Goal: Transaction & Acquisition: Purchase product/service

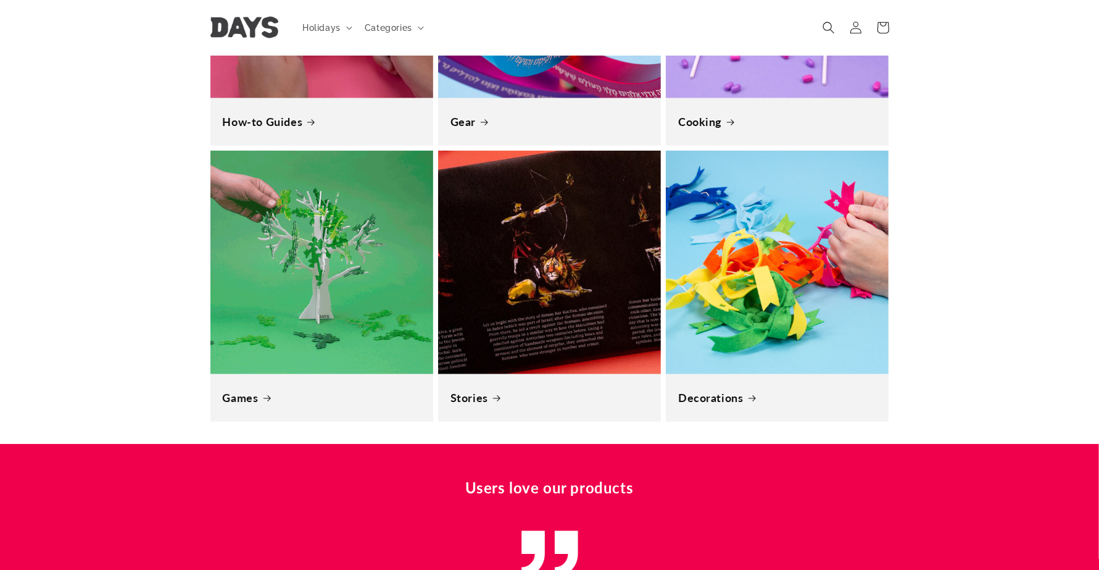
scroll to position [1157, 0]
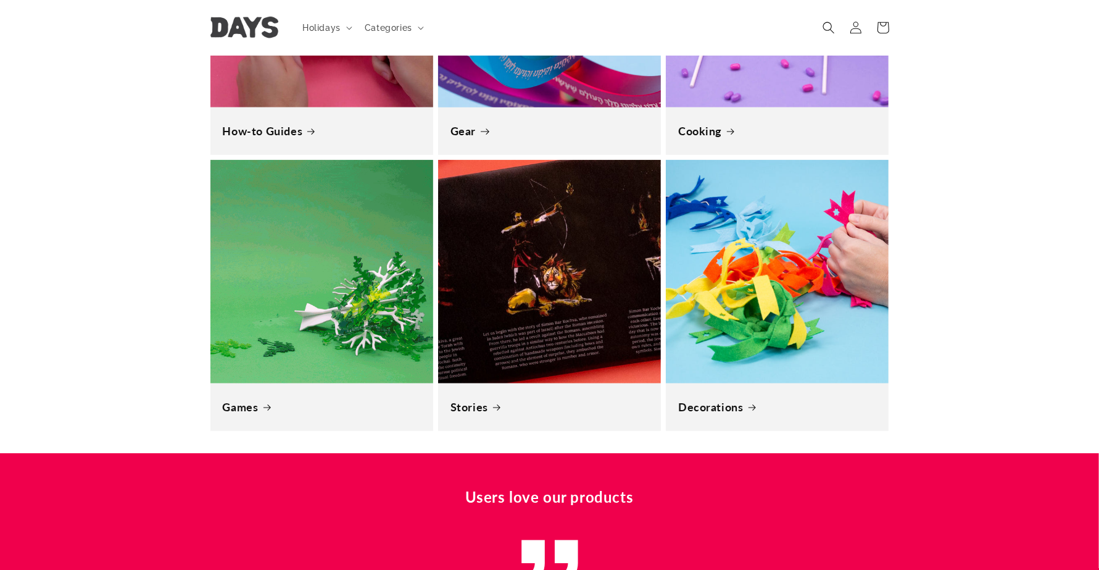
click at [575, 124] on link "Gear" at bounding box center [549, 131] width 198 height 14
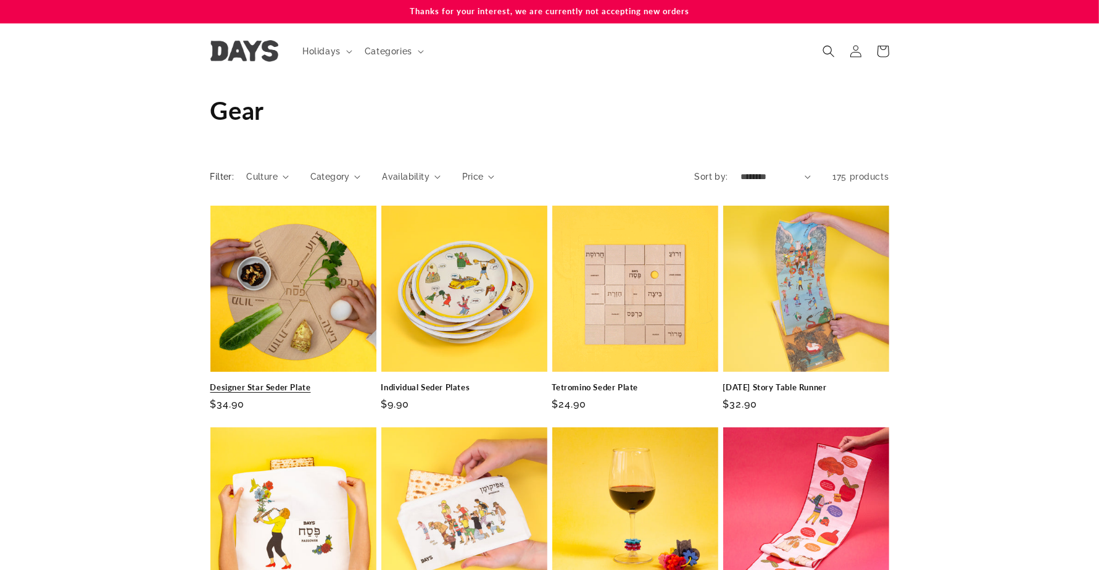
click at [312, 382] on link "Designer Star Seder Plate" at bounding box center [293, 387] width 166 height 10
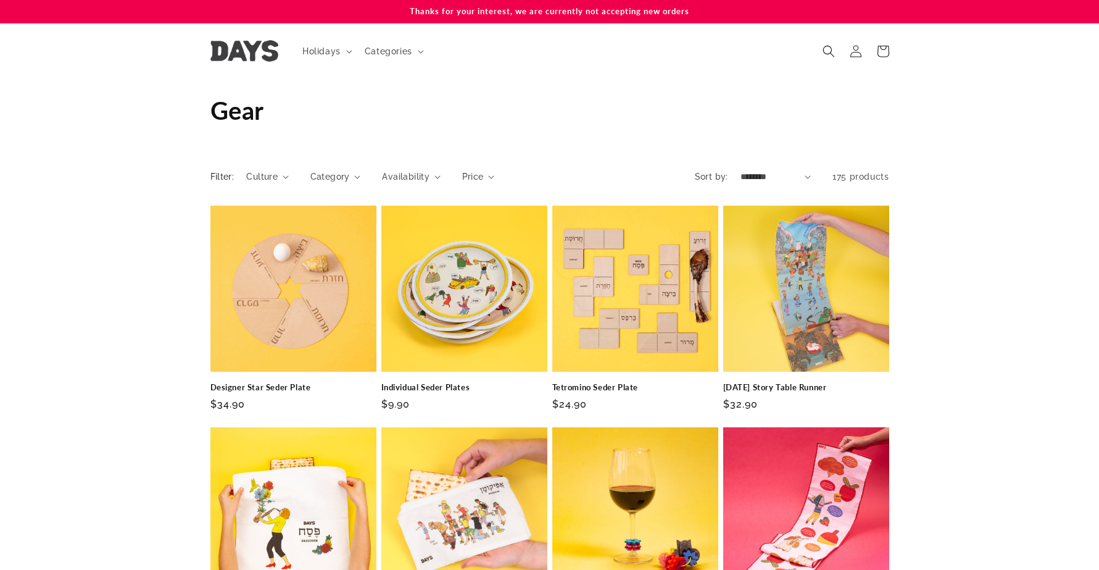
click at [674, 382] on link "Tetromino Seder Plate" at bounding box center [635, 387] width 166 height 10
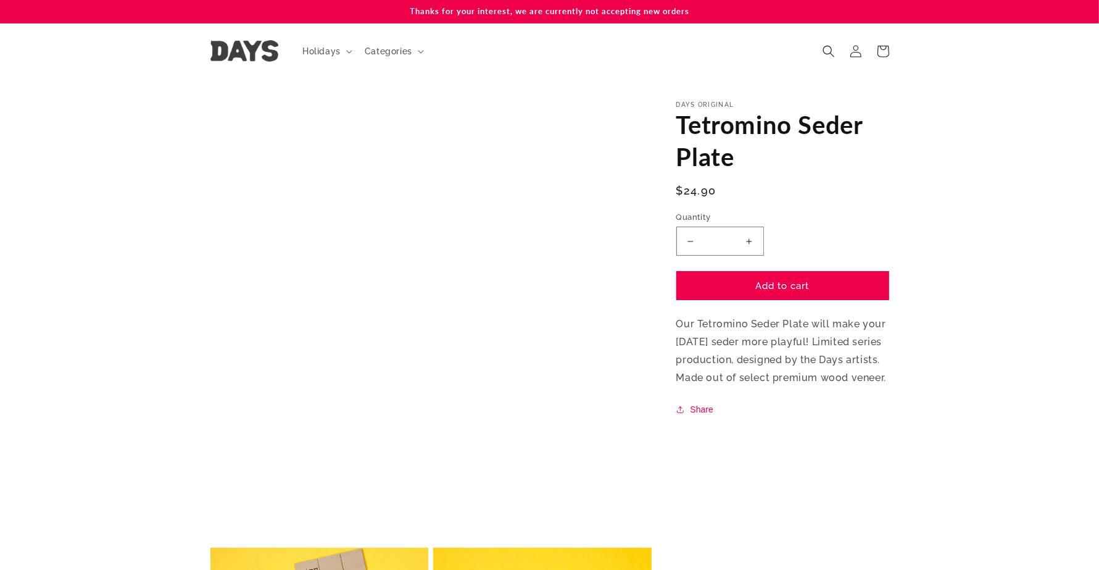
click at [728, 247] on input "*" at bounding box center [720, 240] width 31 height 29
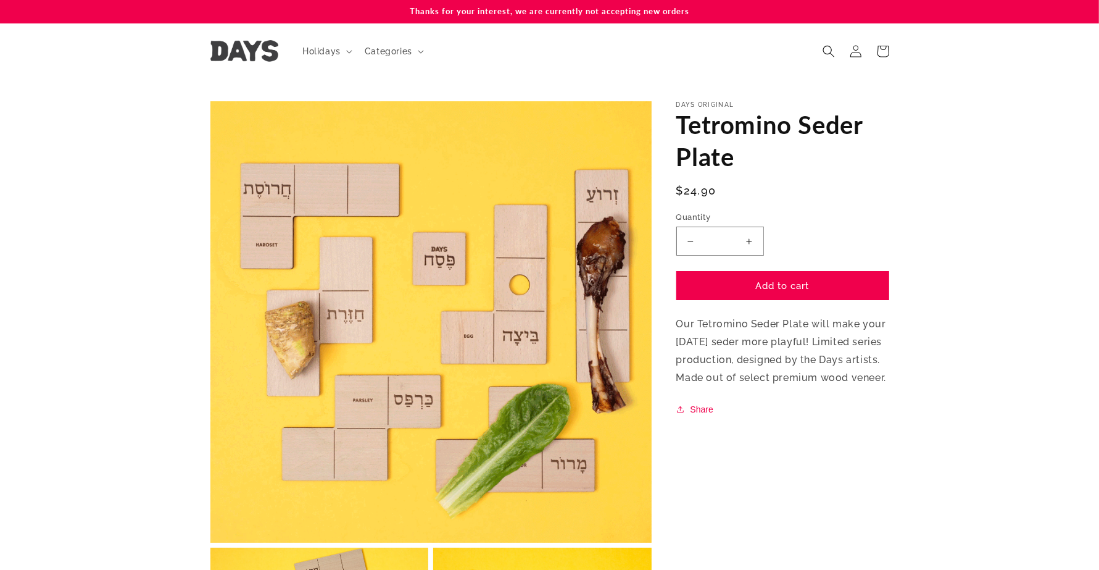
click at [750, 245] on button "Increase quantity for Tetromino Seder Plate" at bounding box center [750, 240] width 28 height 29
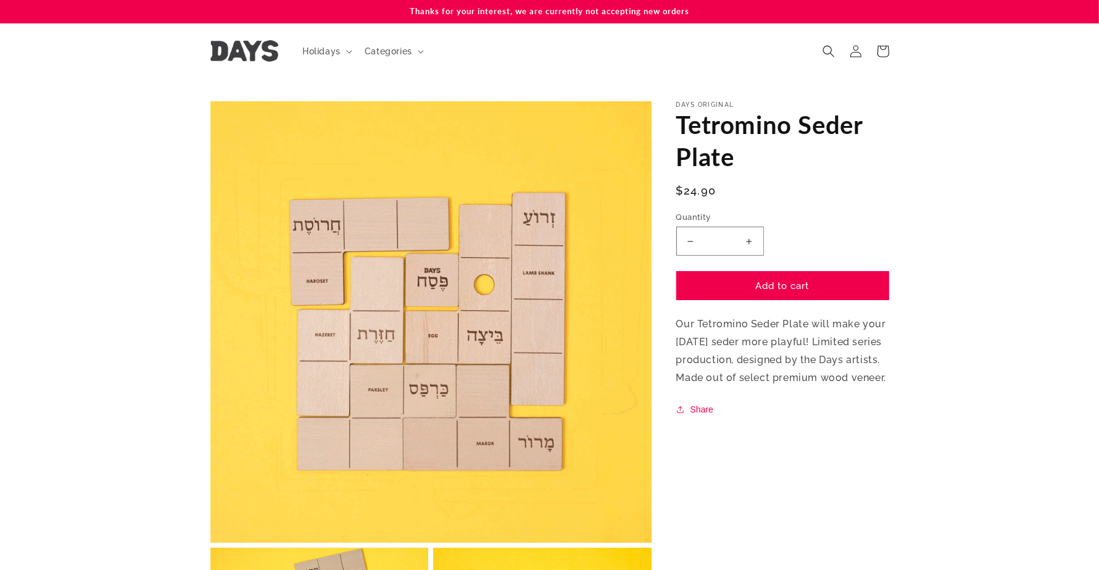
click at [750, 245] on button "Increase quantity for Tetromino Seder Plate" at bounding box center [750, 240] width 28 height 29
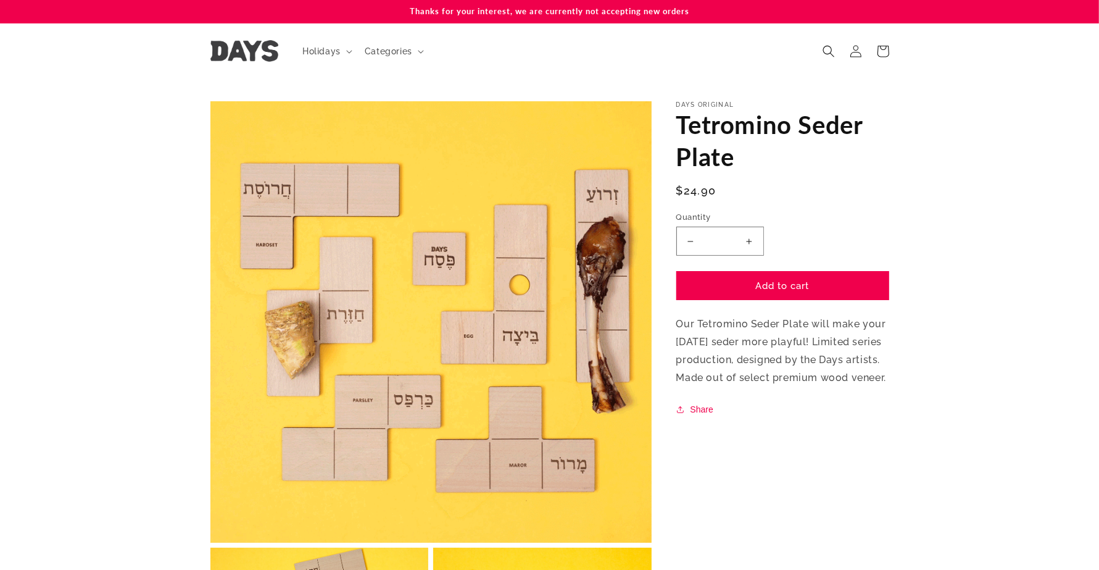
click at [750, 245] on button "Increase quantity for Tetromino Seder Plate" at bounding box center [750, 240] width 28 height 29
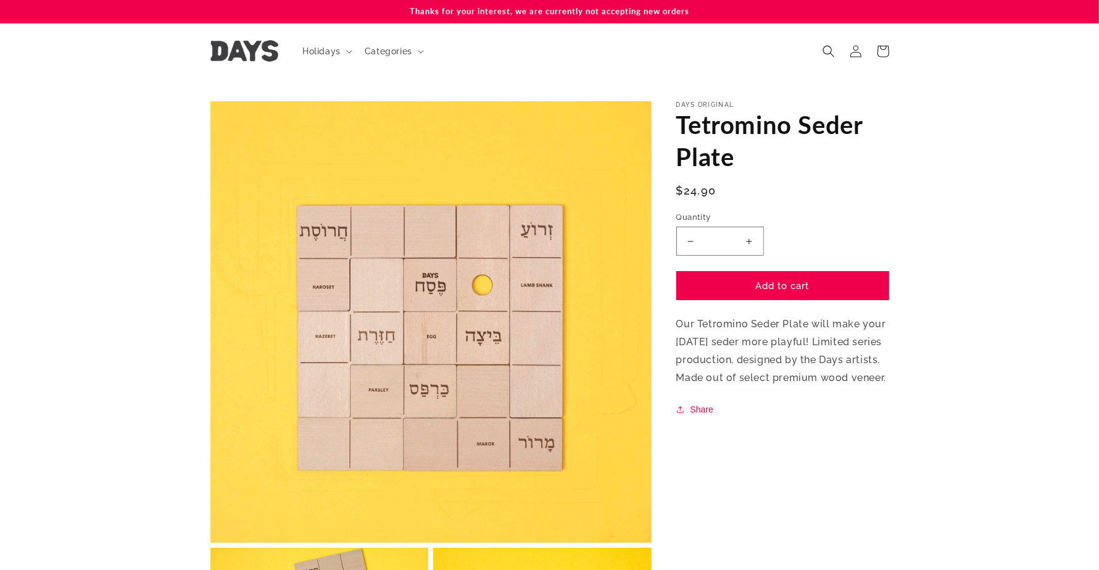
type input "*"
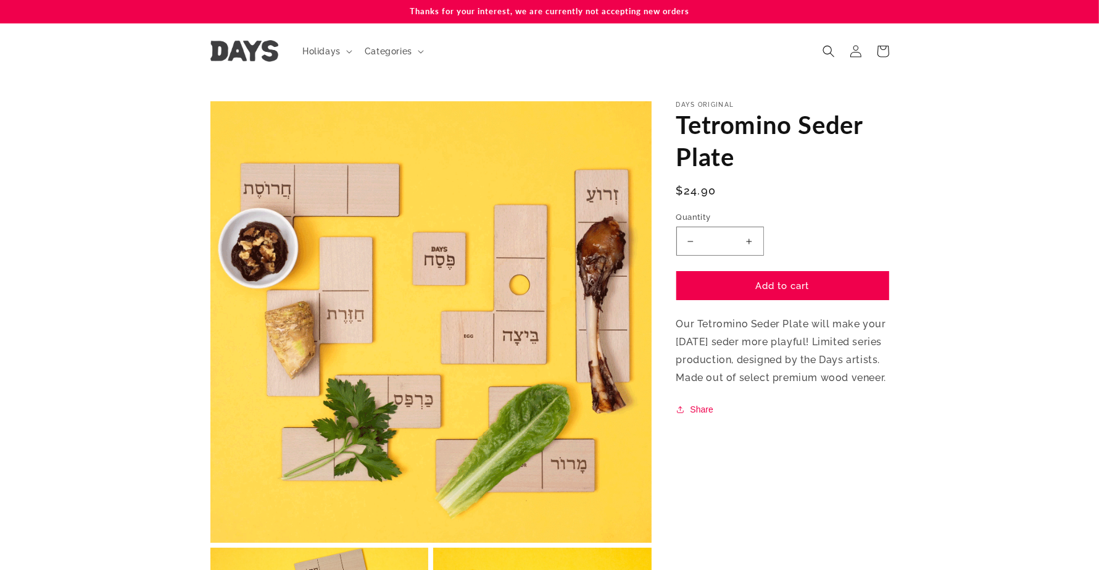
click at [795, 304] on div "Days Original Tetromino Seder Plate Tetromino Seder Plate Regular price $24.90 …" at bounding box center [782, 259] width 213 height 316
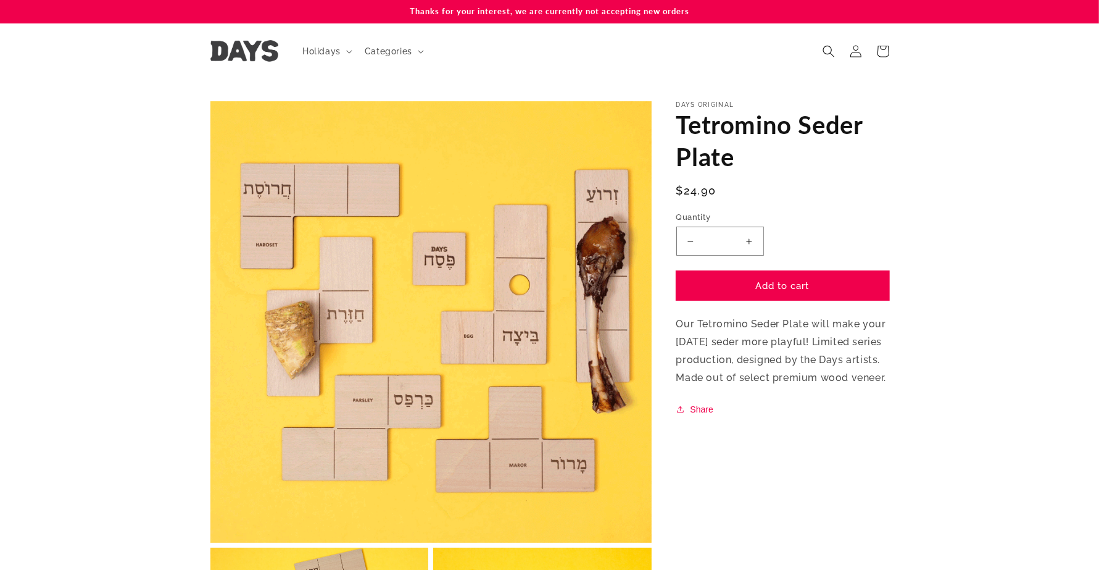
click at [802, 293] on button "Add to cart" at bounding box center [782, 285] width 213 height 29
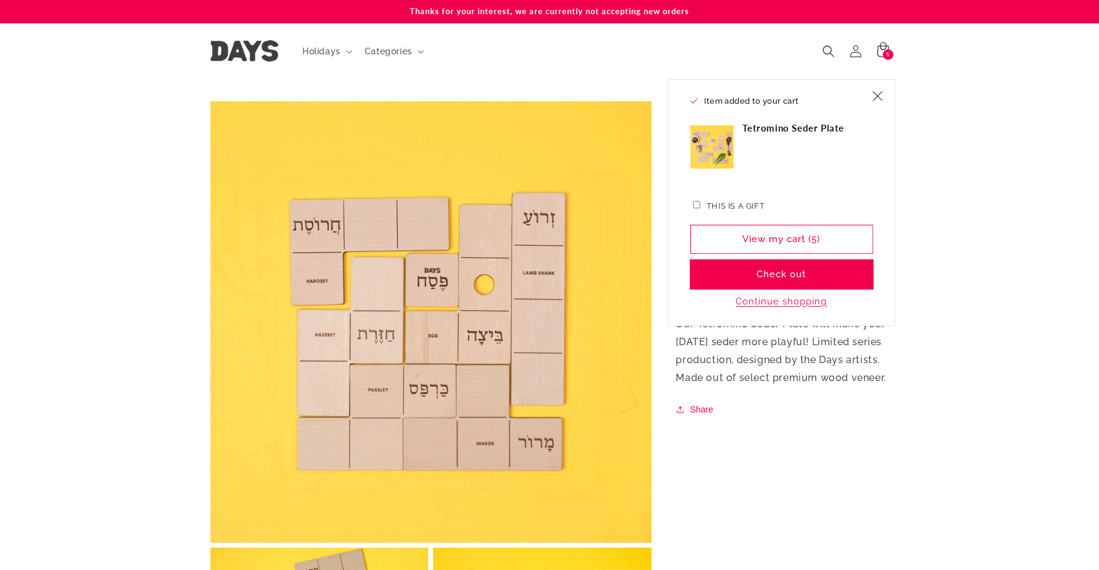
click at [816, 279] on button "Check out" at bounding box center [782, 274] width 183 height 29
